Goal: Check status: Check status

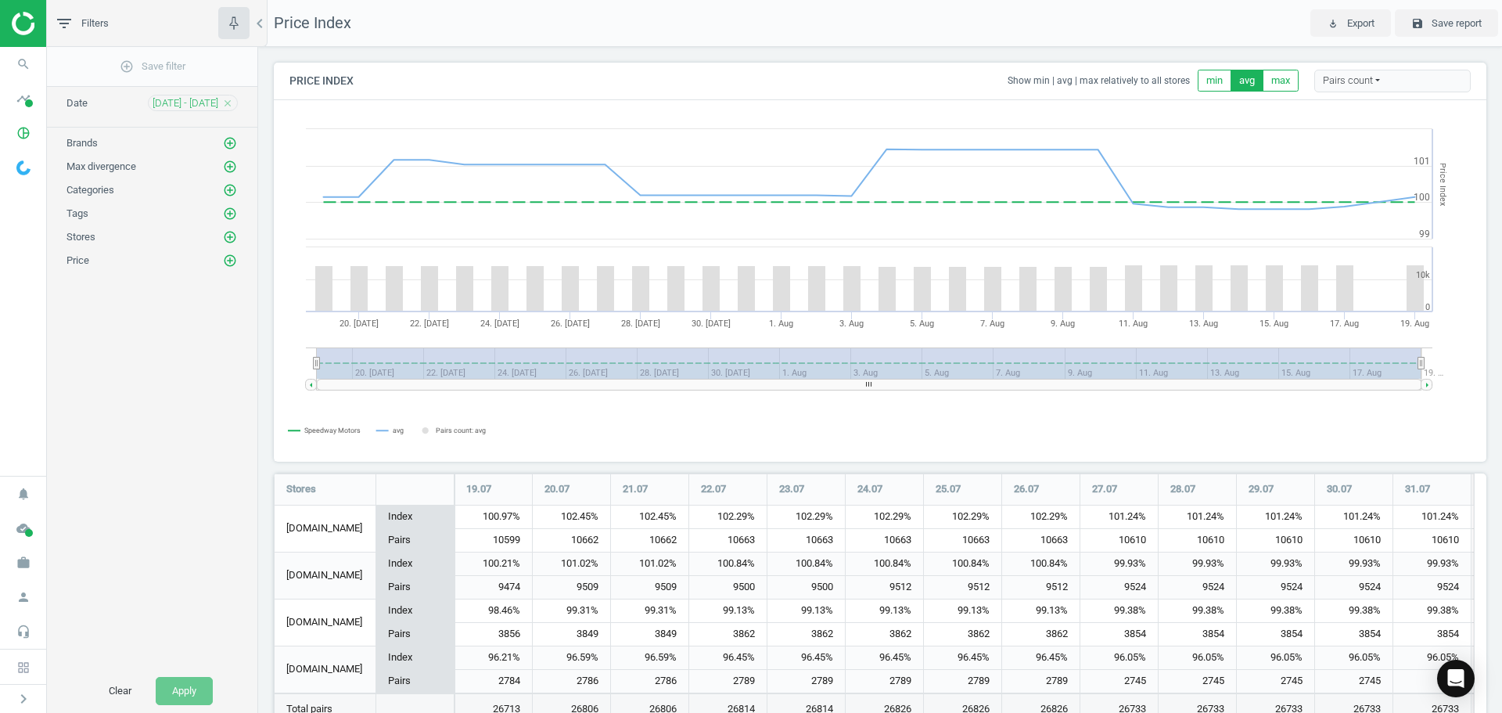
scroll to position [294, 1225]
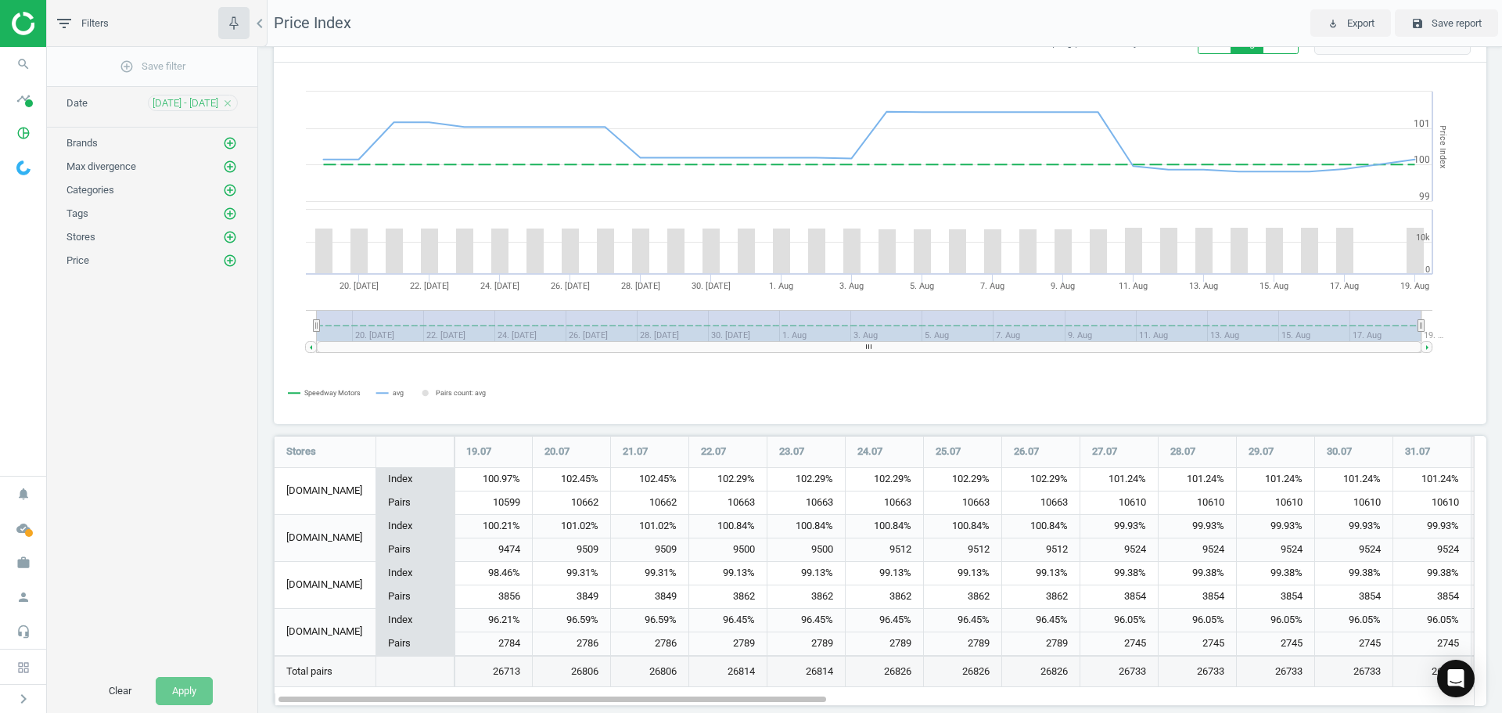
scroll to position [58, 0]
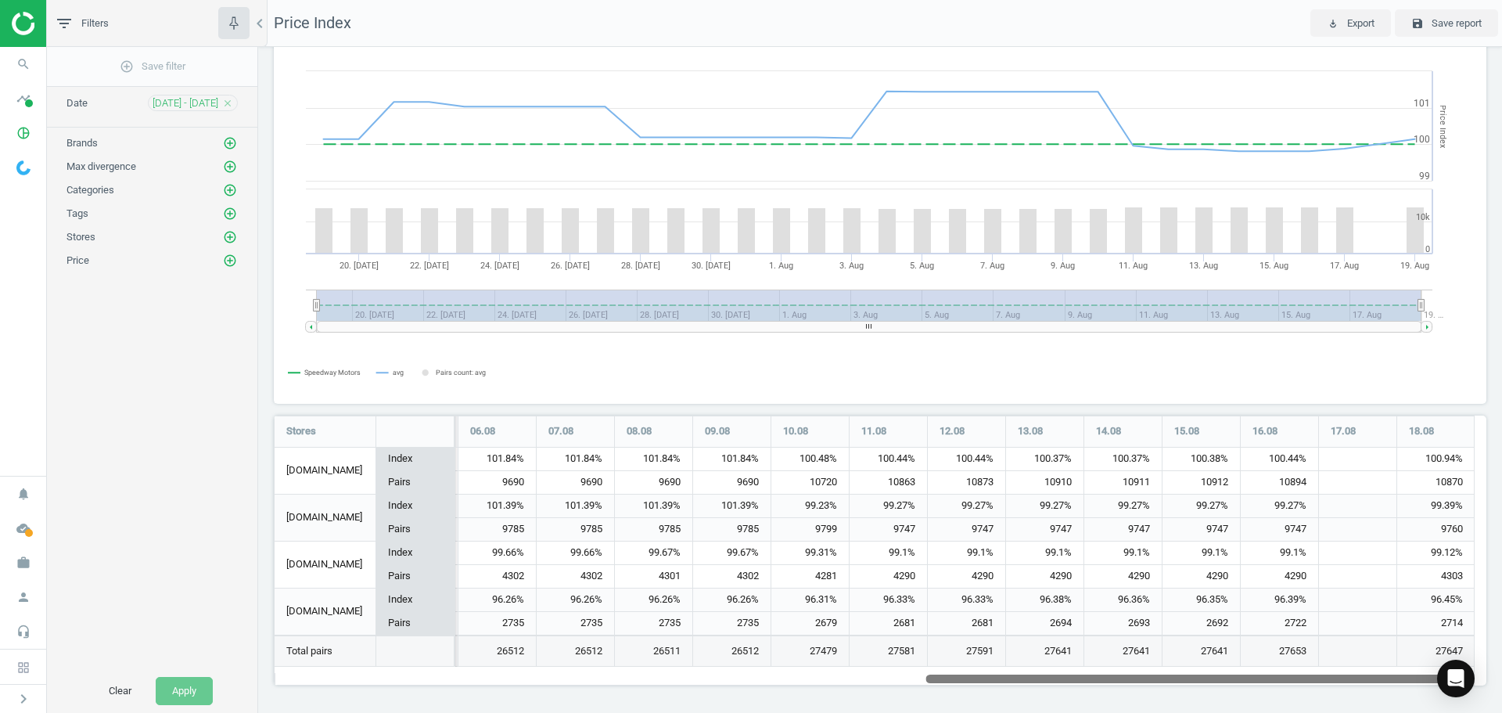
drag, startPoint x: 716, startPoint y: 678, endPoint x: 1425, endPoint y: 658, distance: 709.2
click at [1412, 656] on div "Stores 19.07 20.07 21.07 22.07 23.07 24.07 25.07 26.07 27.07 28.07 29.07 30.07 …" at bounding box center [874, 551] width 1201 height 270
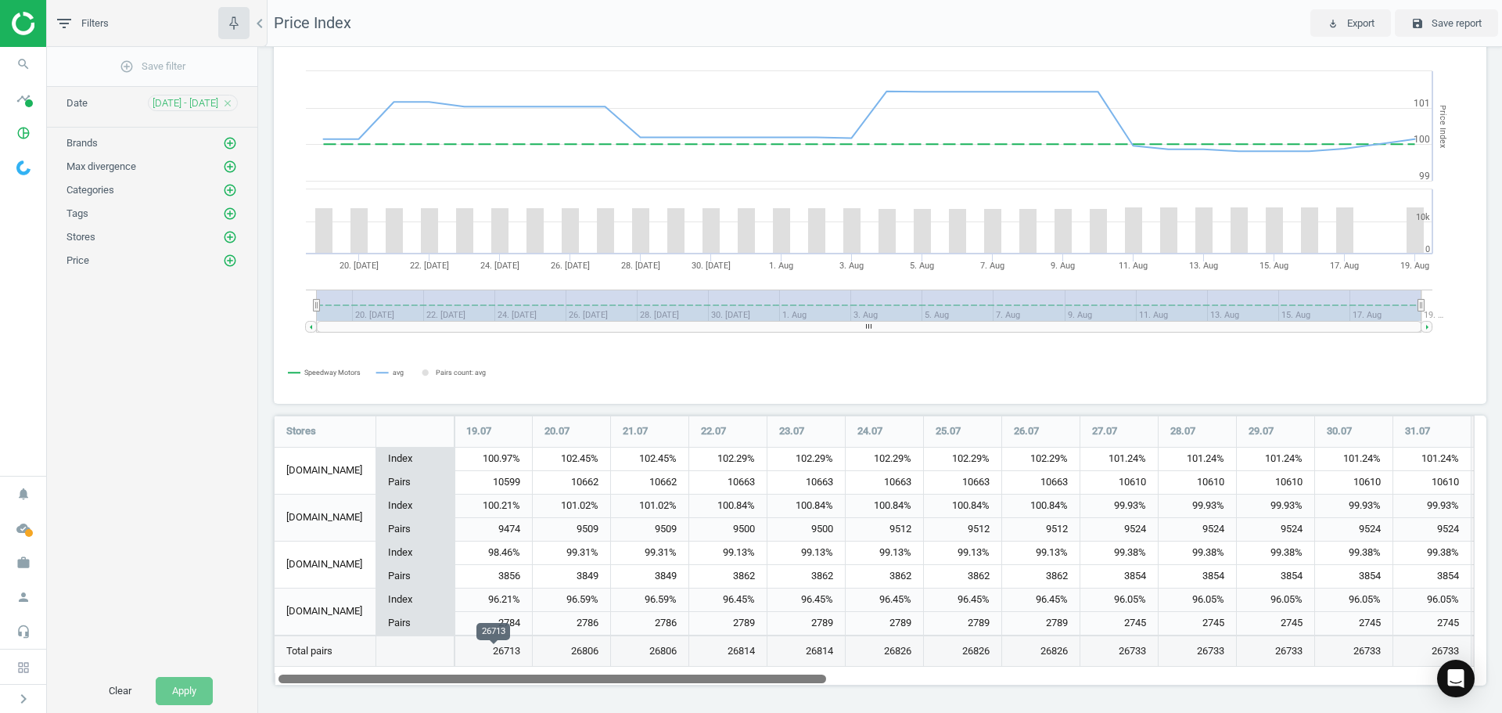
drag, startPoint x: 1146, startPoint y: 676, endPoint x: 511, endPoint y: 647, distance: 635.3
click at [511, 647] on div "Stores 19.07 20.07 21.07 22.07 23.07 24.07 25.07 26.07 27.07 28.07 29.07 30.07 …" at bounding box center [874, 551] width 1201 height 270
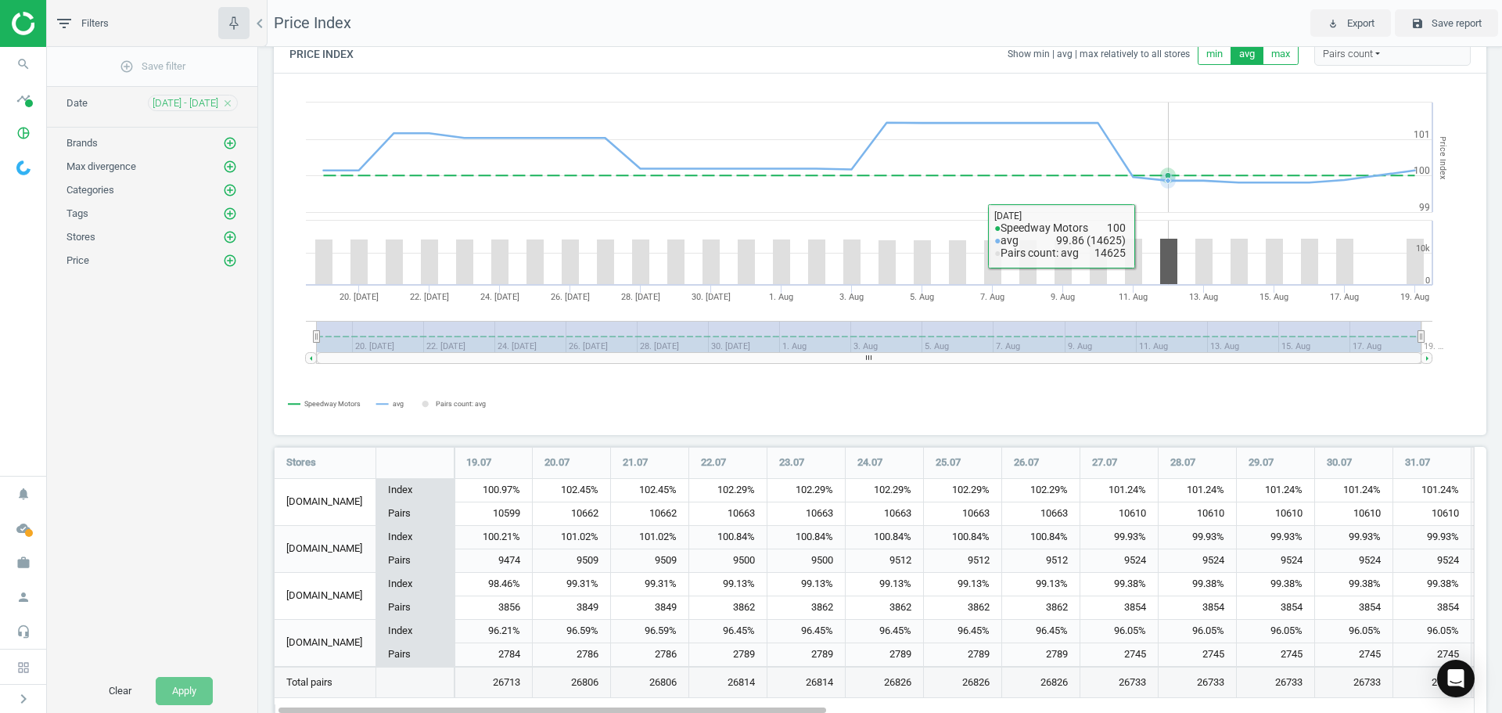
scroll to position [0, 0]
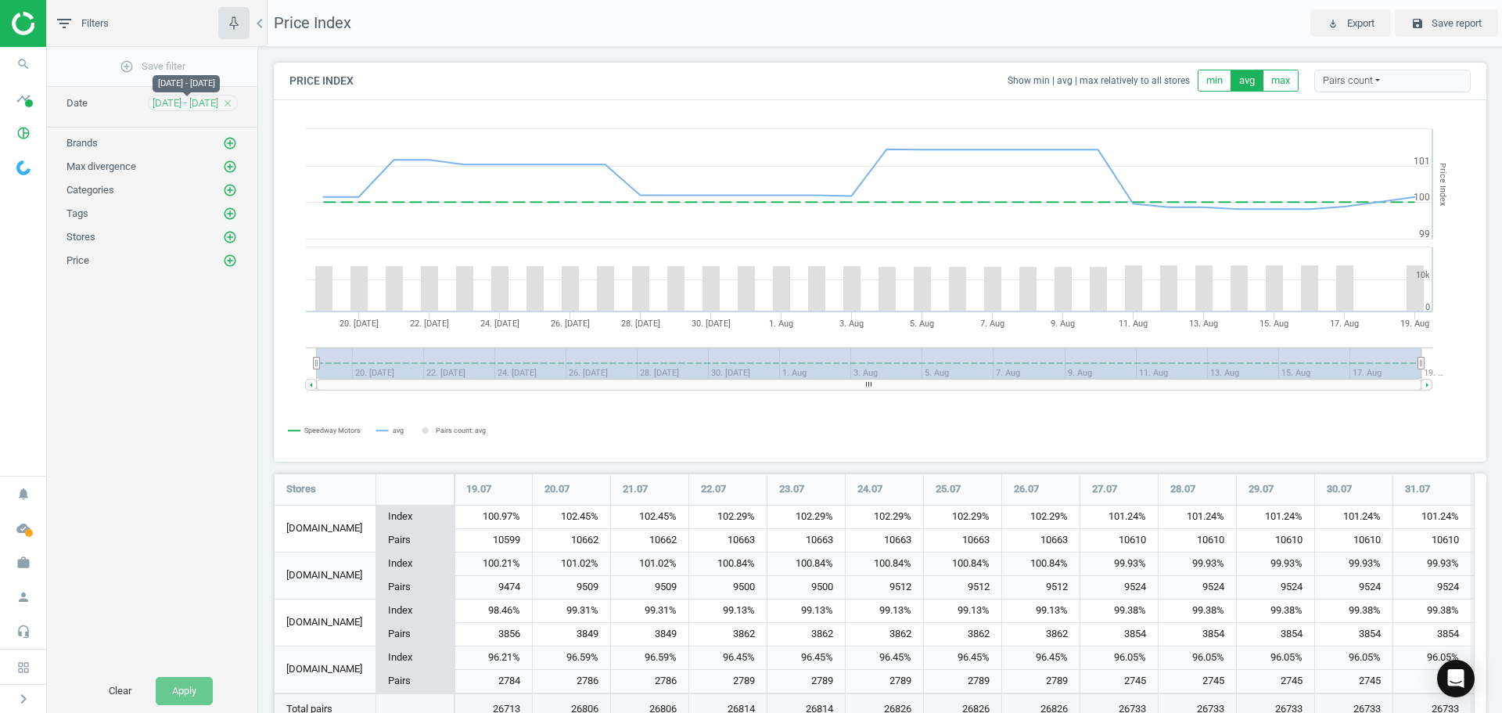
click at [205, 102] on span "[DATE] - [DATE]" at bounding box center [186, 103] width 66 height 14
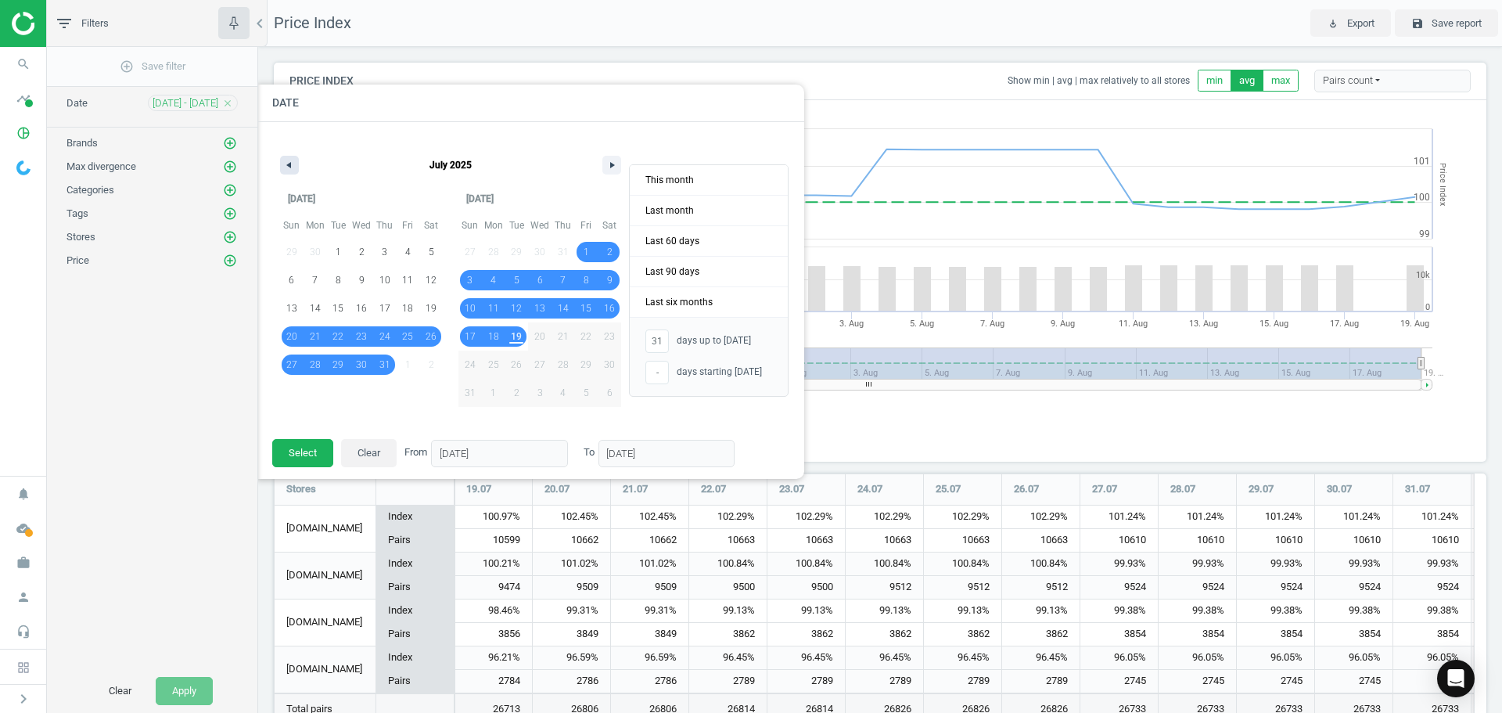
click at [290, 167] on icon "button" at bounding box center [287, 165] width 8 height 6
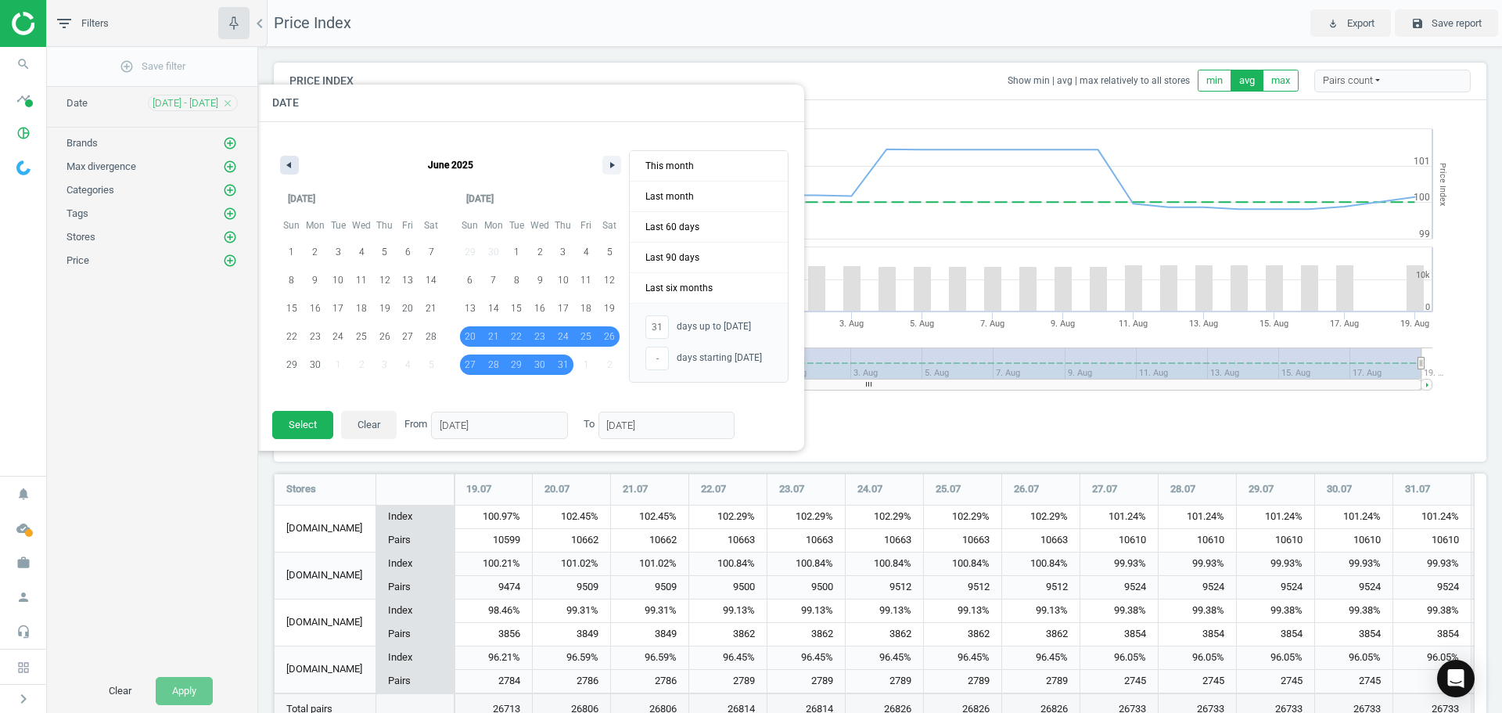
click at [290, 167] on icon "button" at bounding box center [287, 165] width 8 height 6
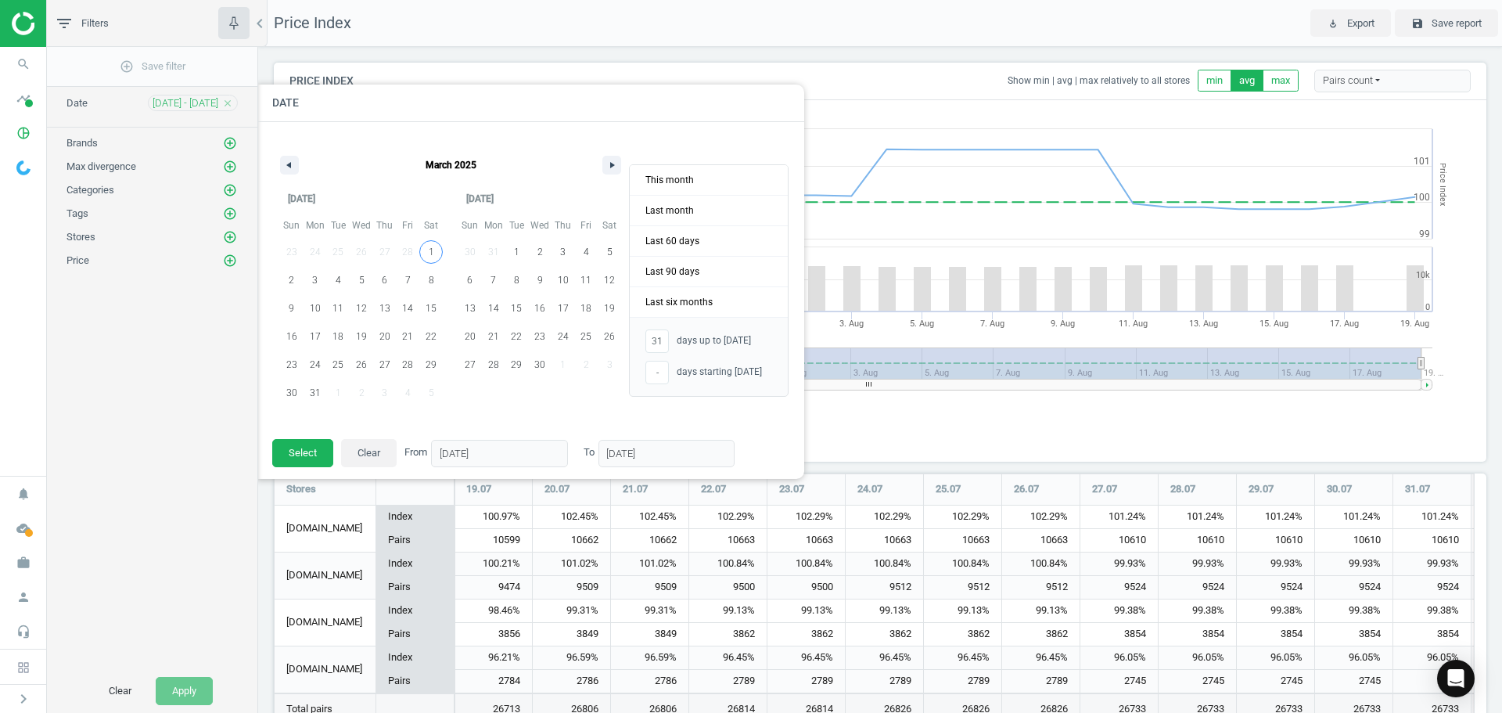
click at [434, 251] on span "1" at bounding box center [430, 252] width 23 height 20
type input "-"
type input "01/03/2025"
click at [703, 274] on span "Last 90 days" at bounding box center [709, 272] width 158 height 30
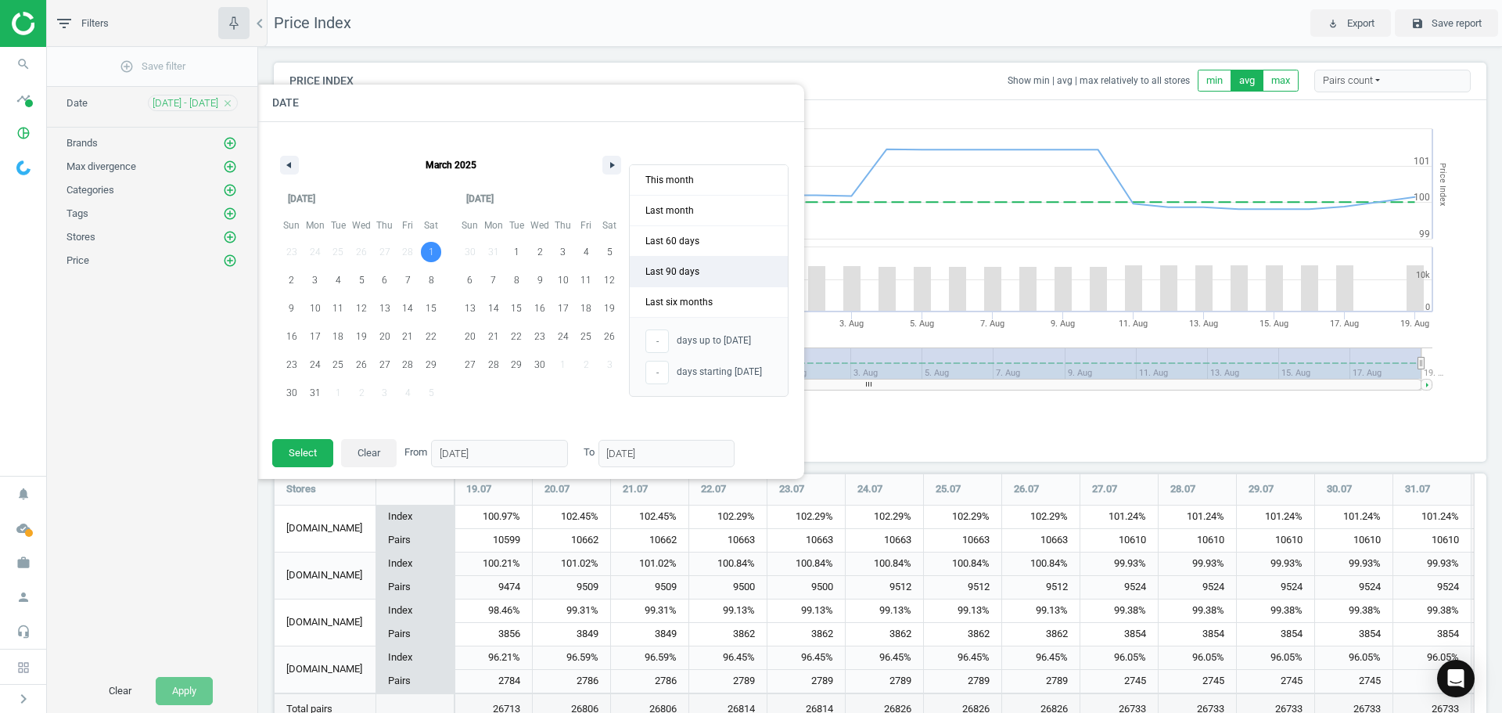
type input "21/05/2025"
type input "18/08/2025"
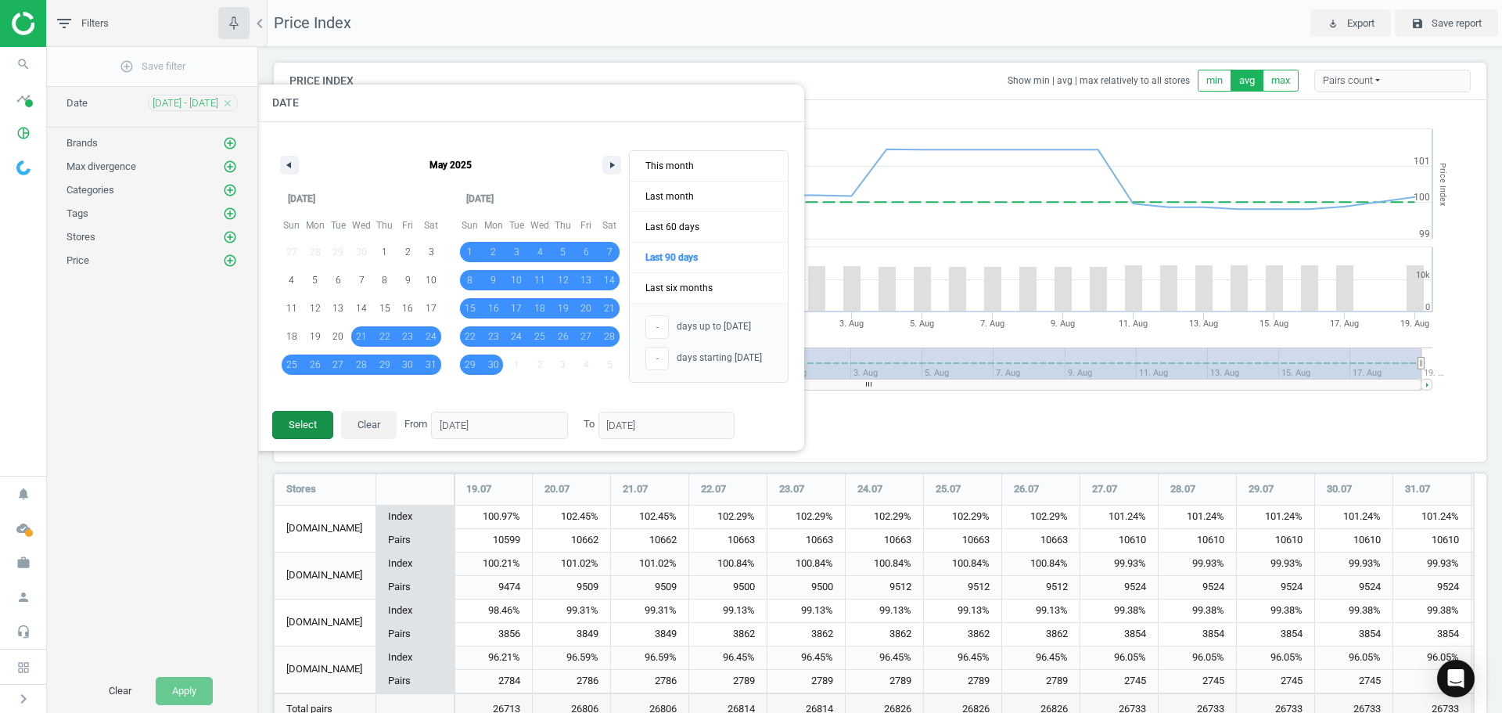
click at [301, 432] on button "Select" at bounding box center [302, 425] width 61 height 28
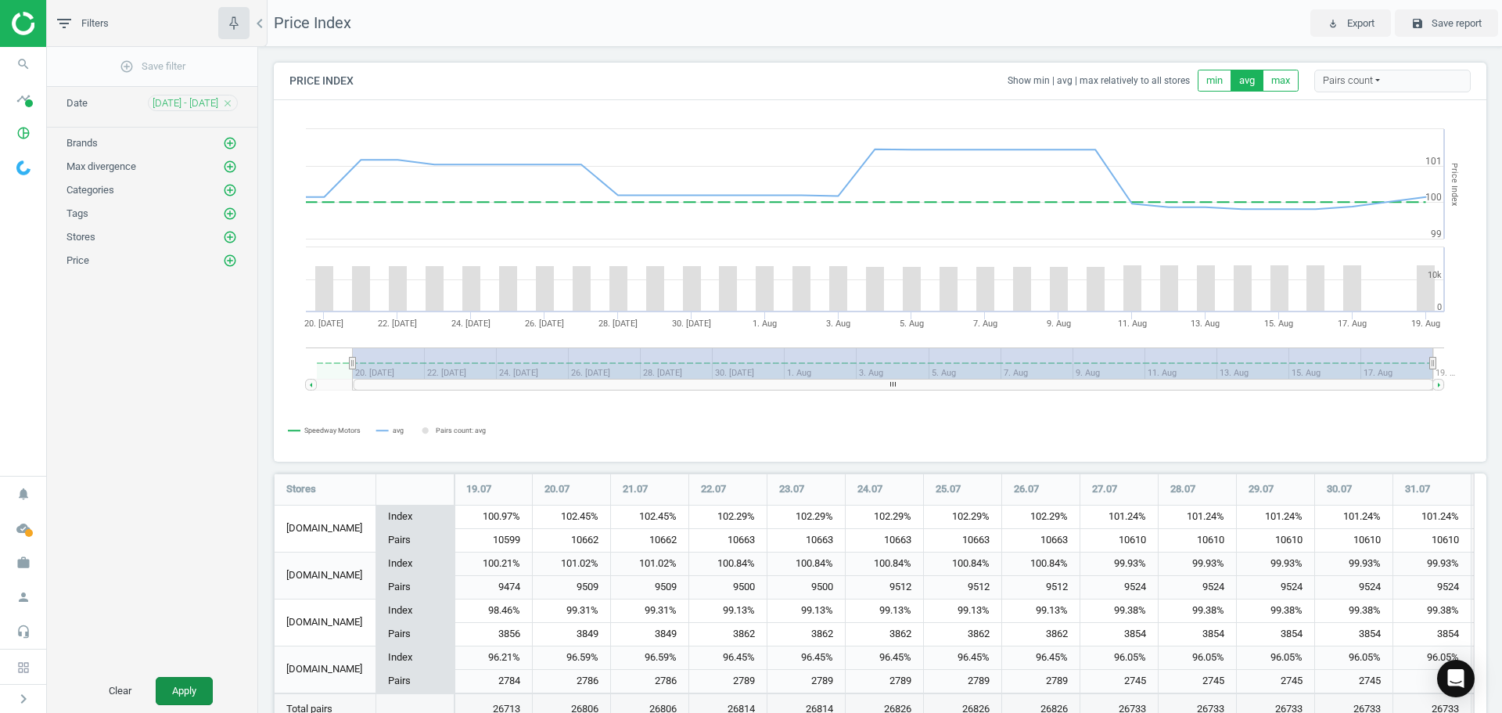
click at [197, 684] on button "Apply" at bounding box center [184, 691] width 57 height 28
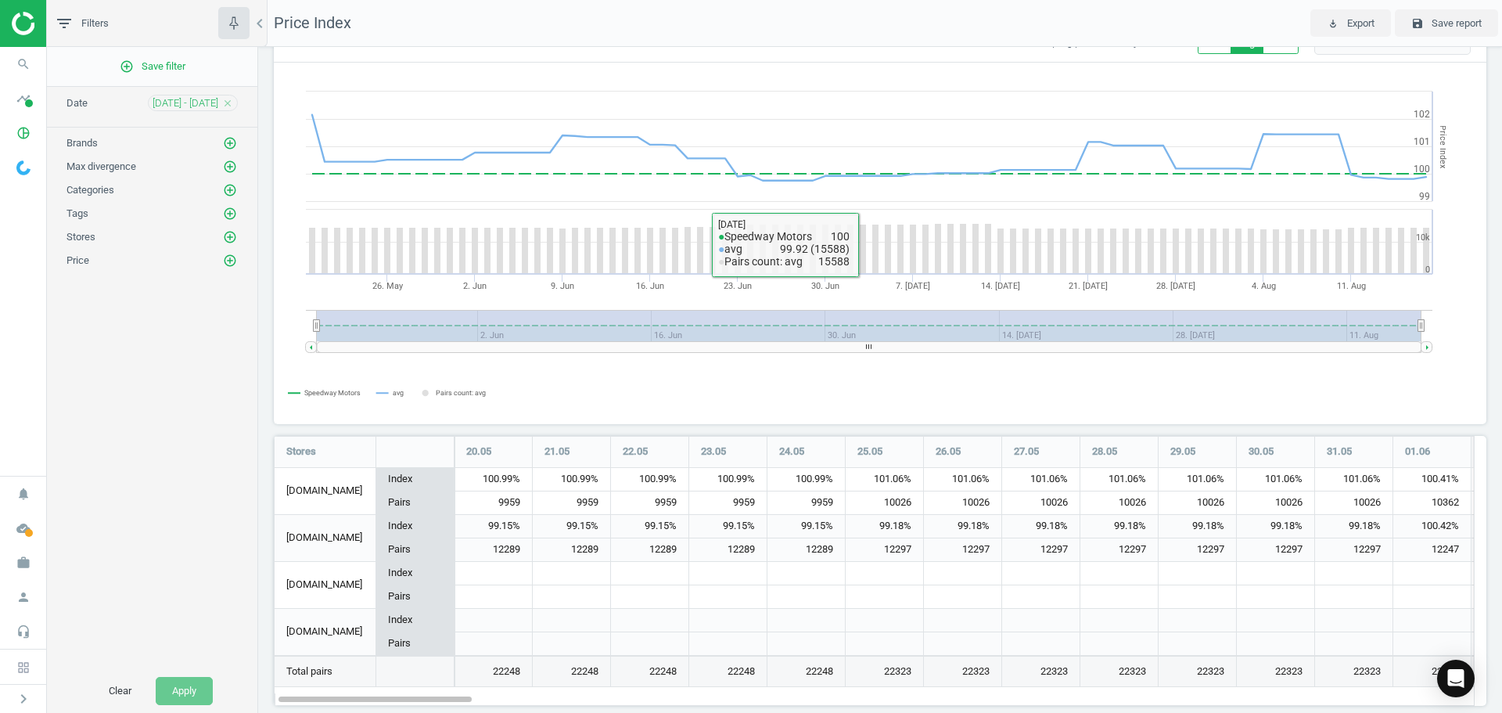
scroll to position [58, 0]
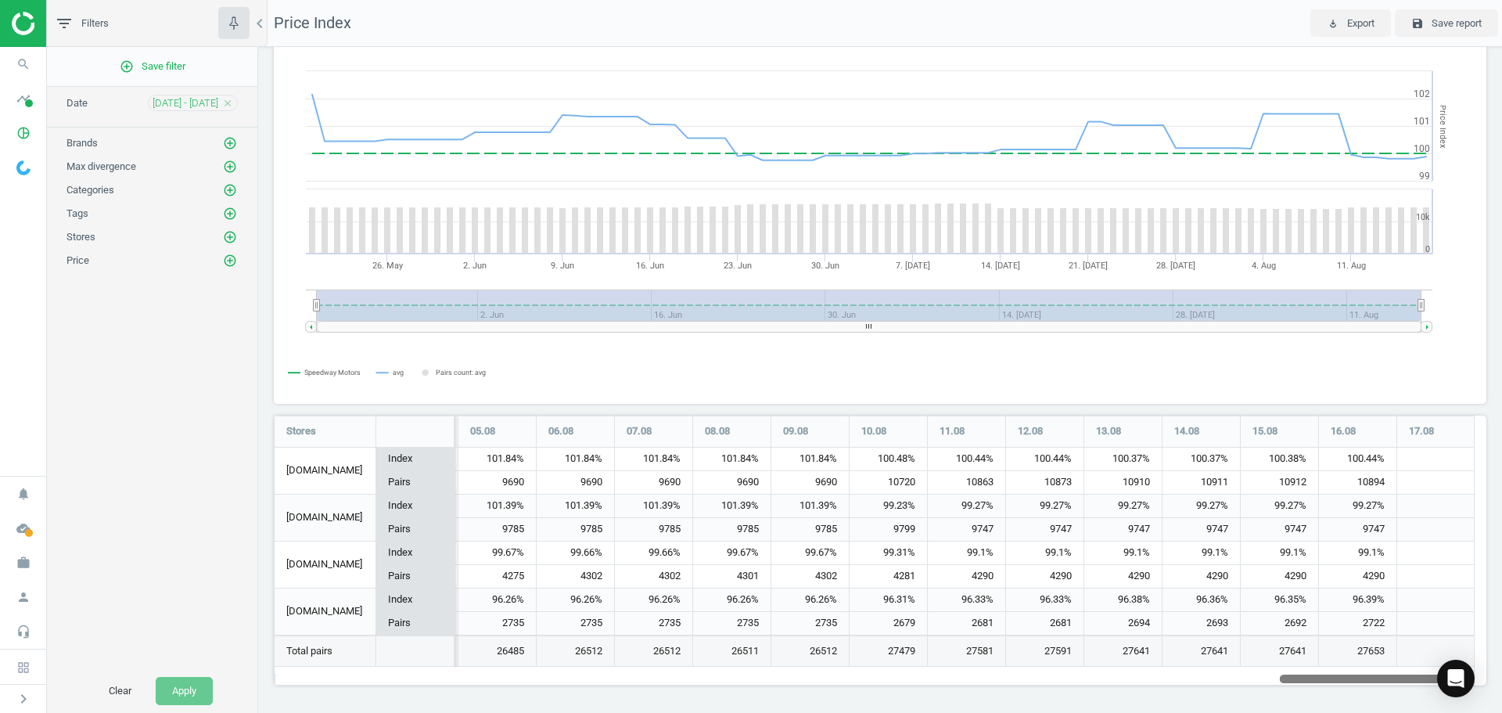
drag, startPoint x: 439, startPoint y: 676, endPoint x: 1803, endPoint y: 677, distance: 1364.0
click at [1502, 677] on html "Group 2 Created with Sketch. ic/cloud_download/grey600 Created with Sketch. gra…" at bounding box center [751, 356] width 1502 height 713
